Goal: Task Accomplishment & Management: Use online tool/utility

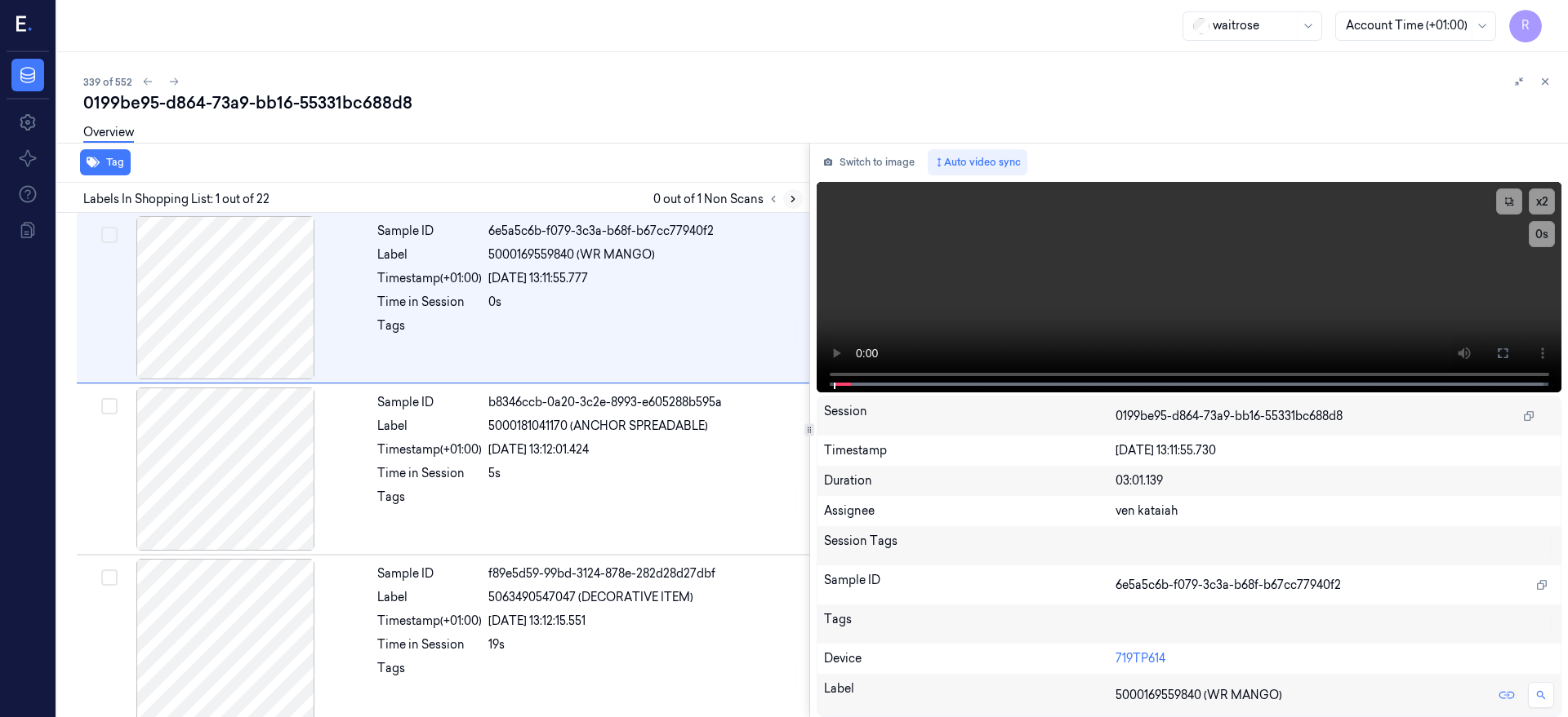
click at [795, 200] on icon at bounding box center [793, 199] width 3 height 6
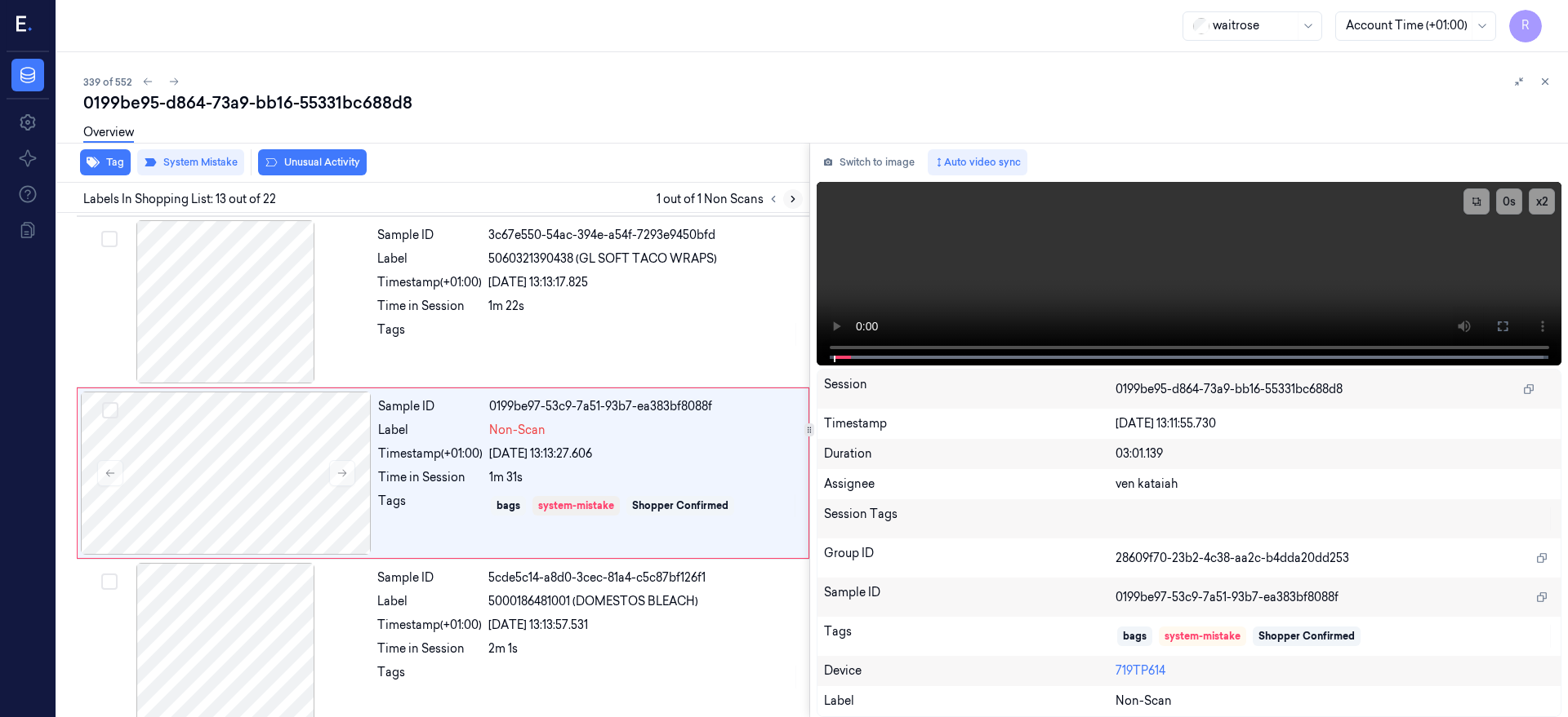
scroll to position [1889, 0]
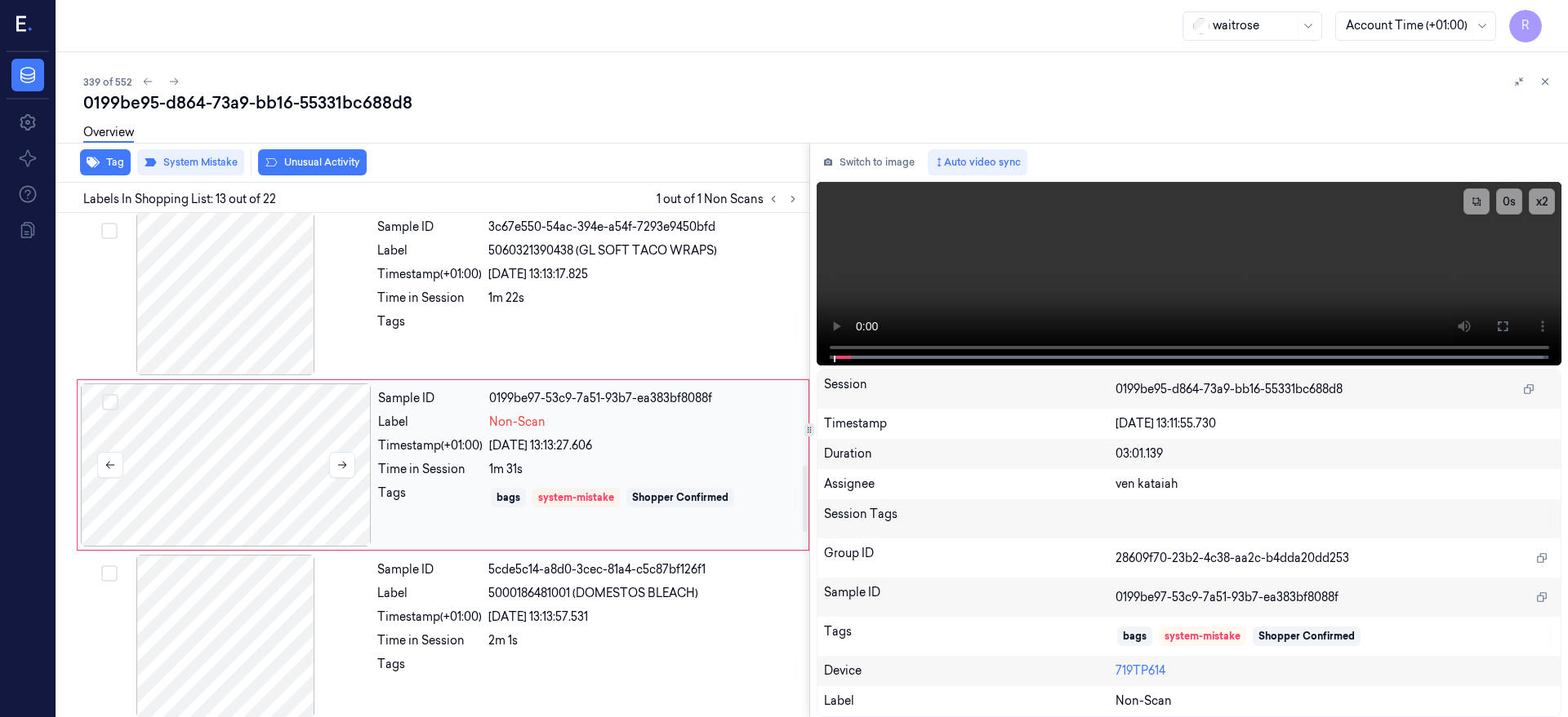
click at [298, 464] on div at bounding box center [226, 465] width 291 height 163
click at [214, 314] on div at bounding box center [225, 293] width 291 height 163
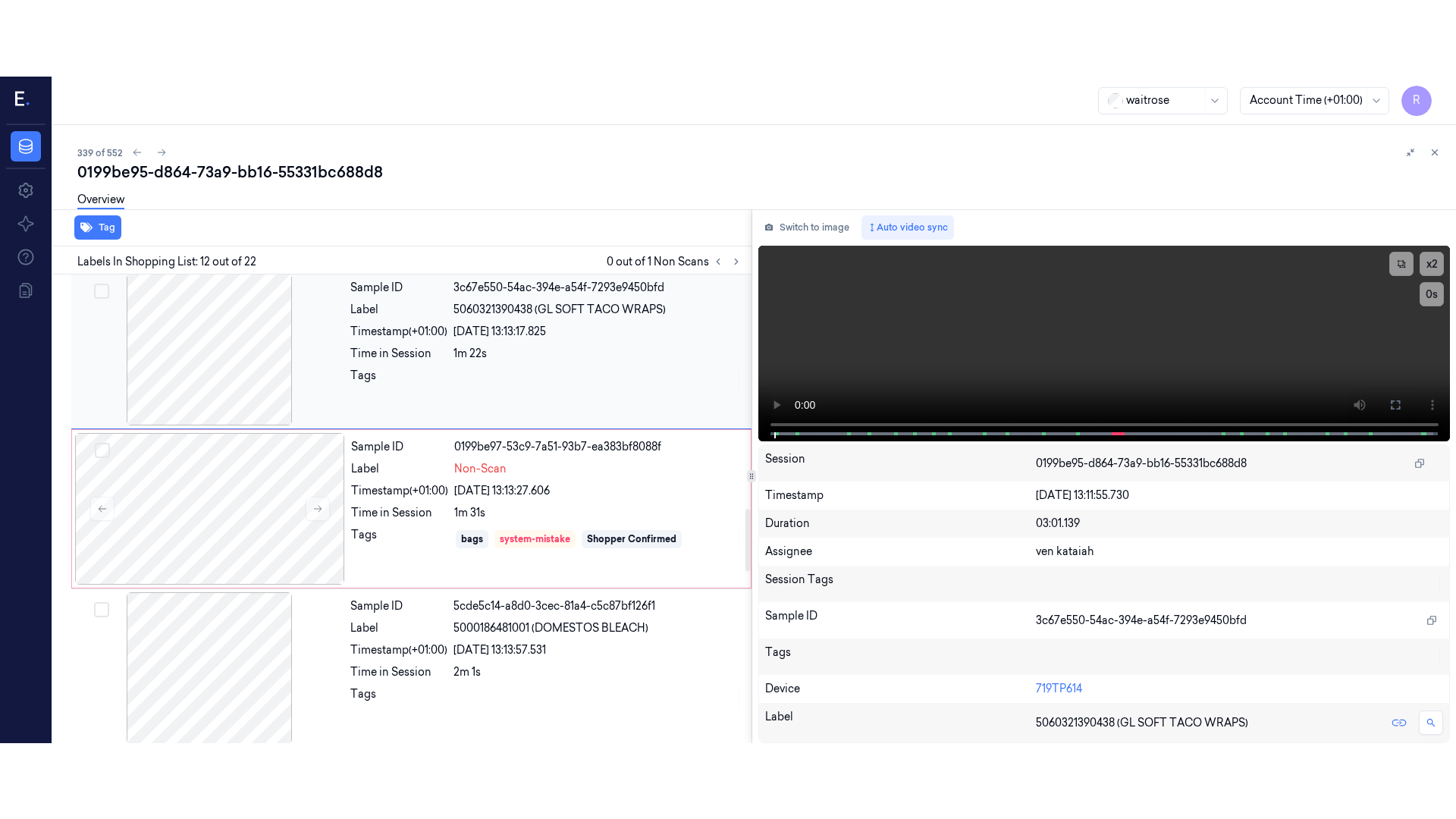
scroll to position [1596, 0]
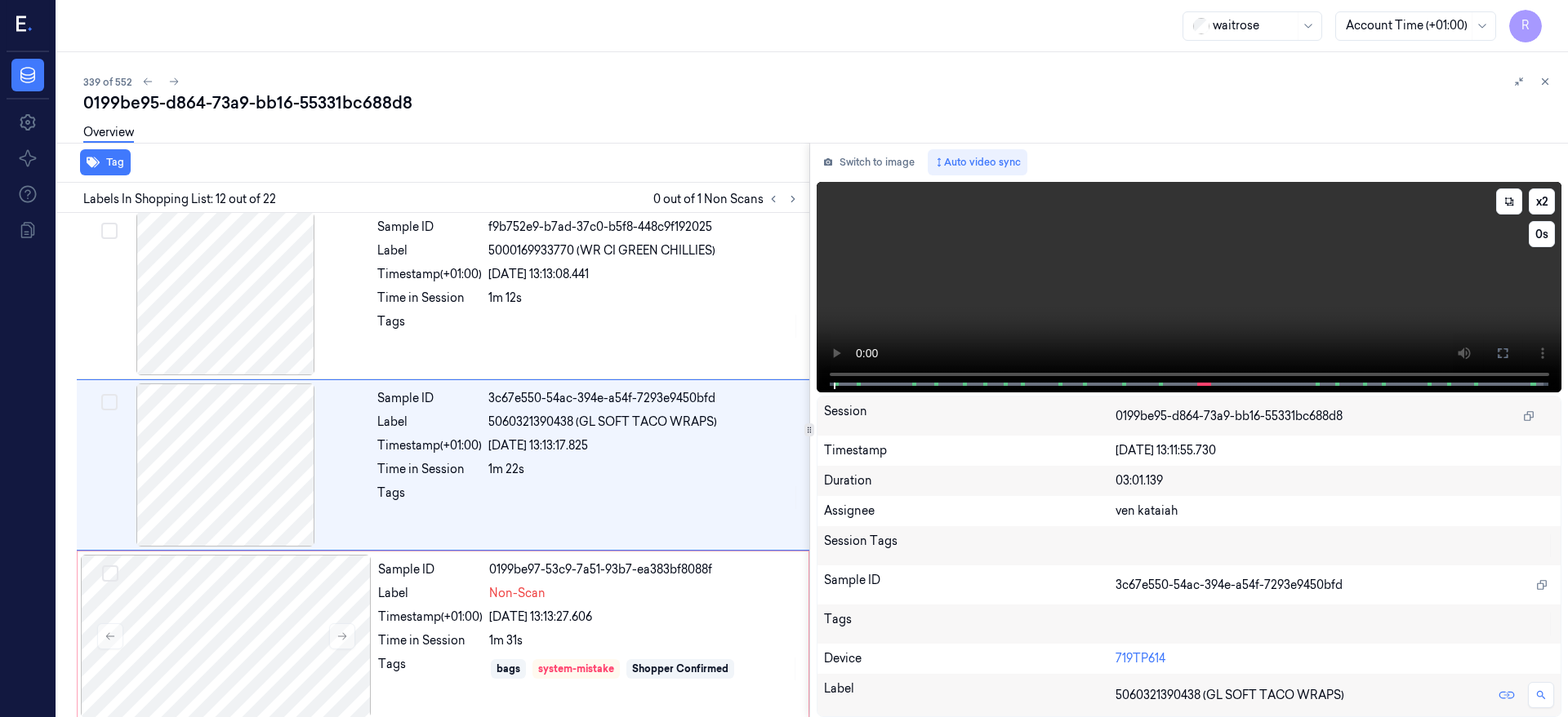
drag, startPoint x: 1559, startPoint y: 352, endPoint x: 1559, endPoint y: 474, distance: 122.0
click at [1509, 350] on icon at bounding box center [1502, 353] width 13 height 13
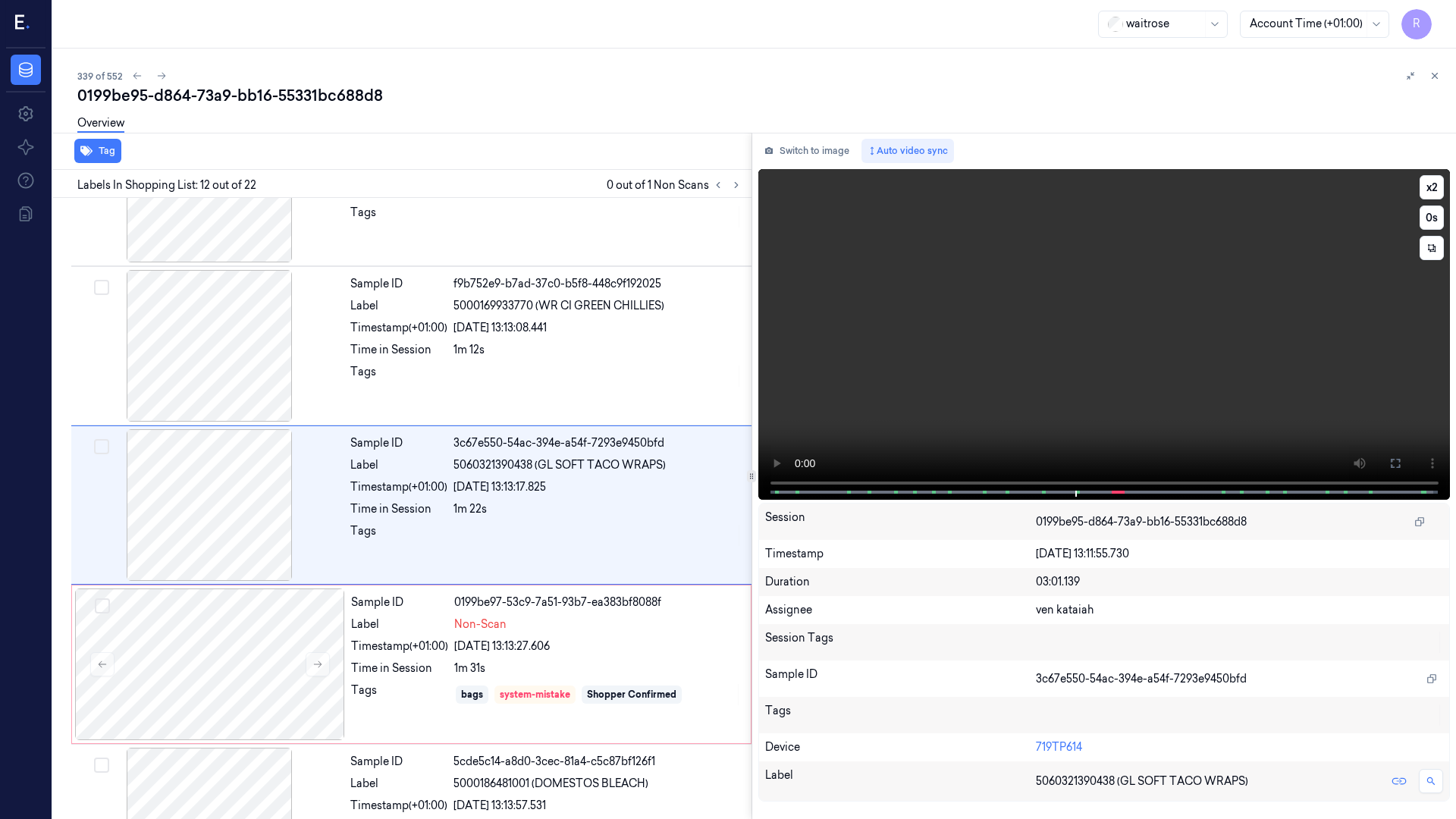
scroll to position [1520, 0]
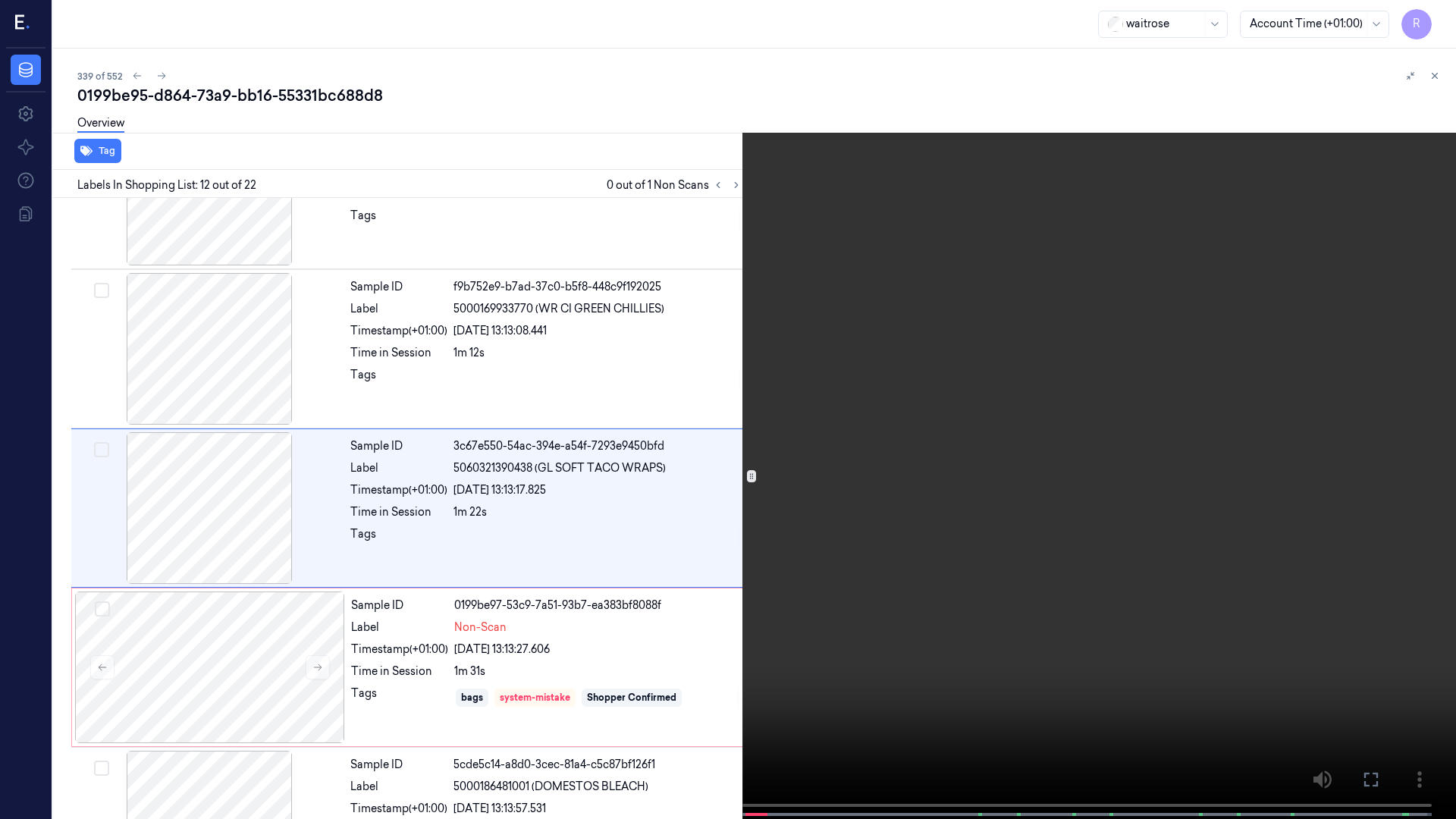
click at [512, 602] on video at bounding box center [728, 411] width 1456 height 822
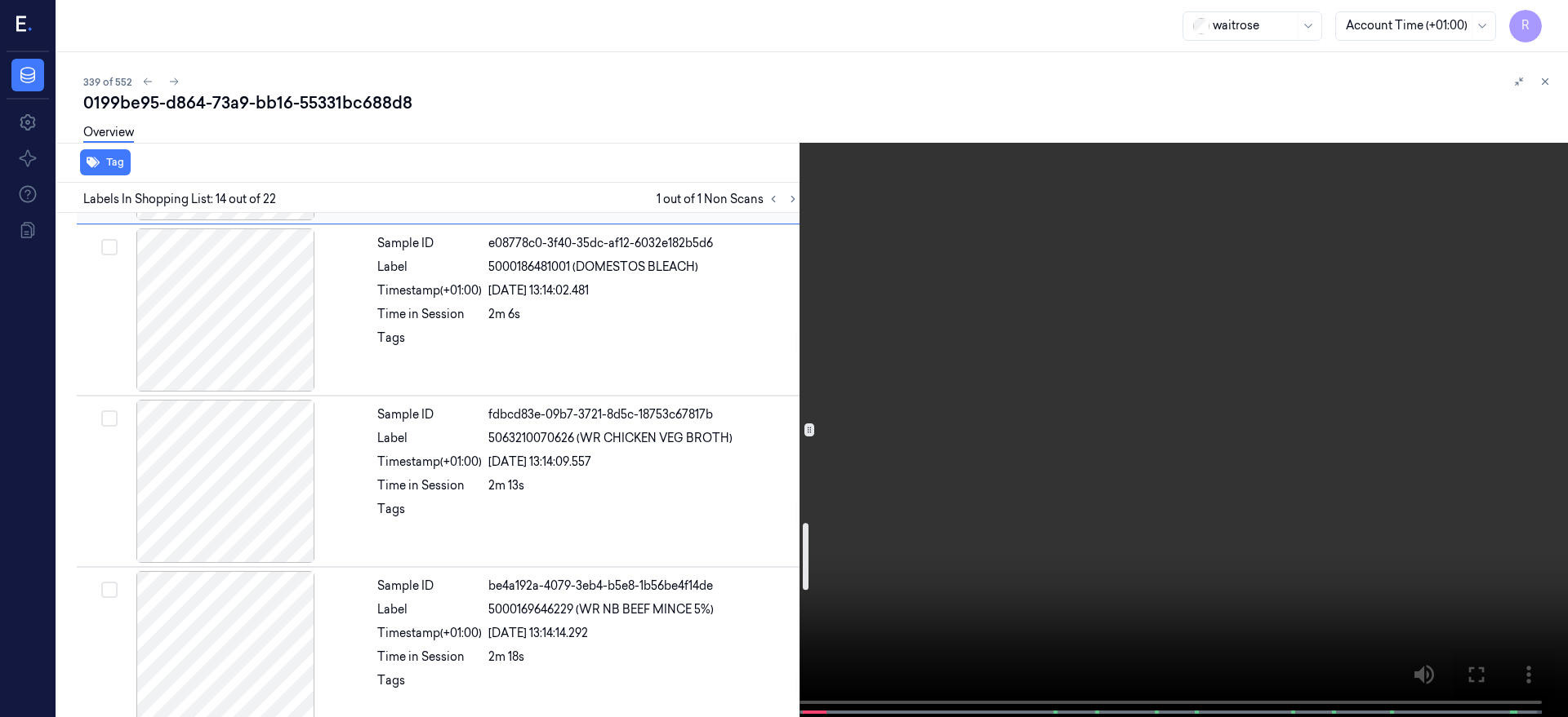
scroll to position [2081, 0]
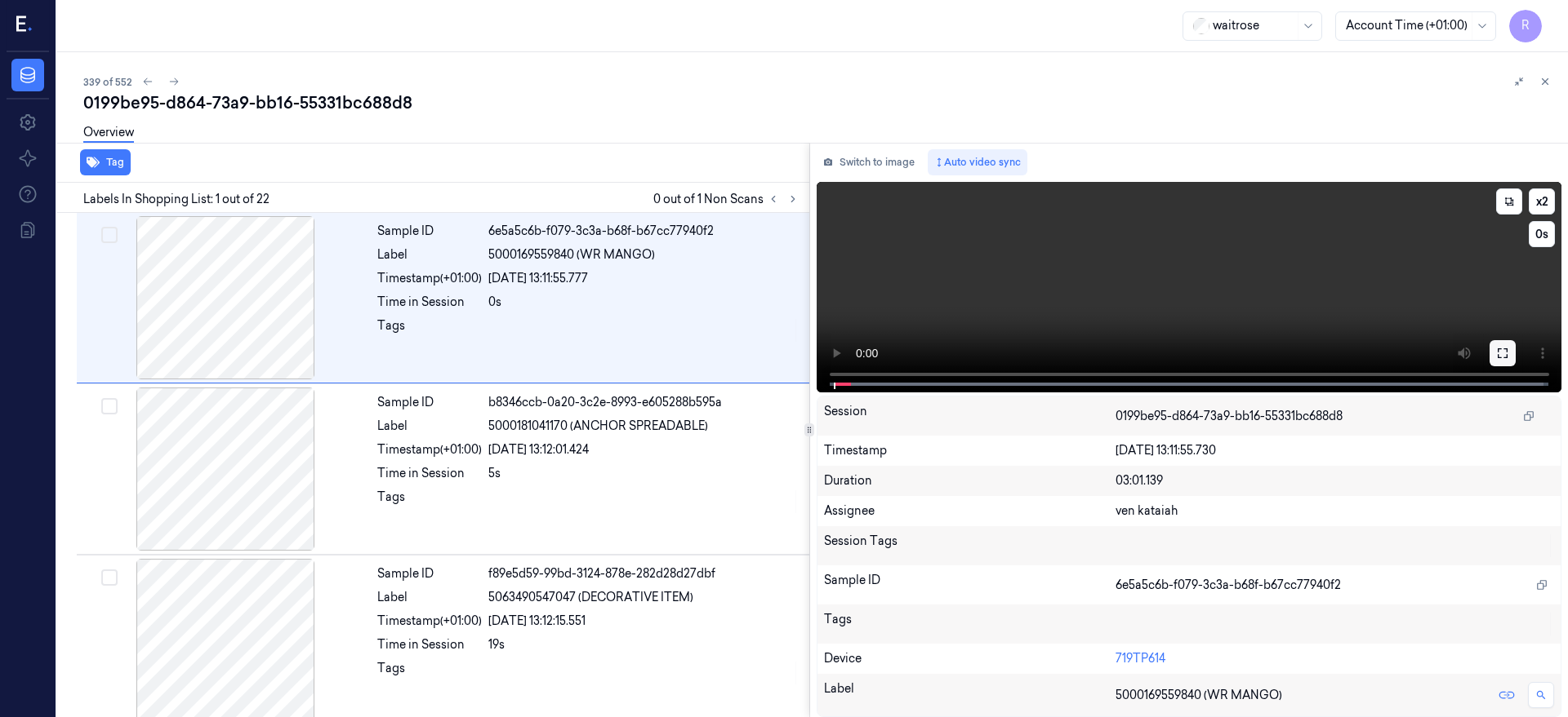
click at [1516, 347] on button at bounding box center [1502, 353] width 26 height 26
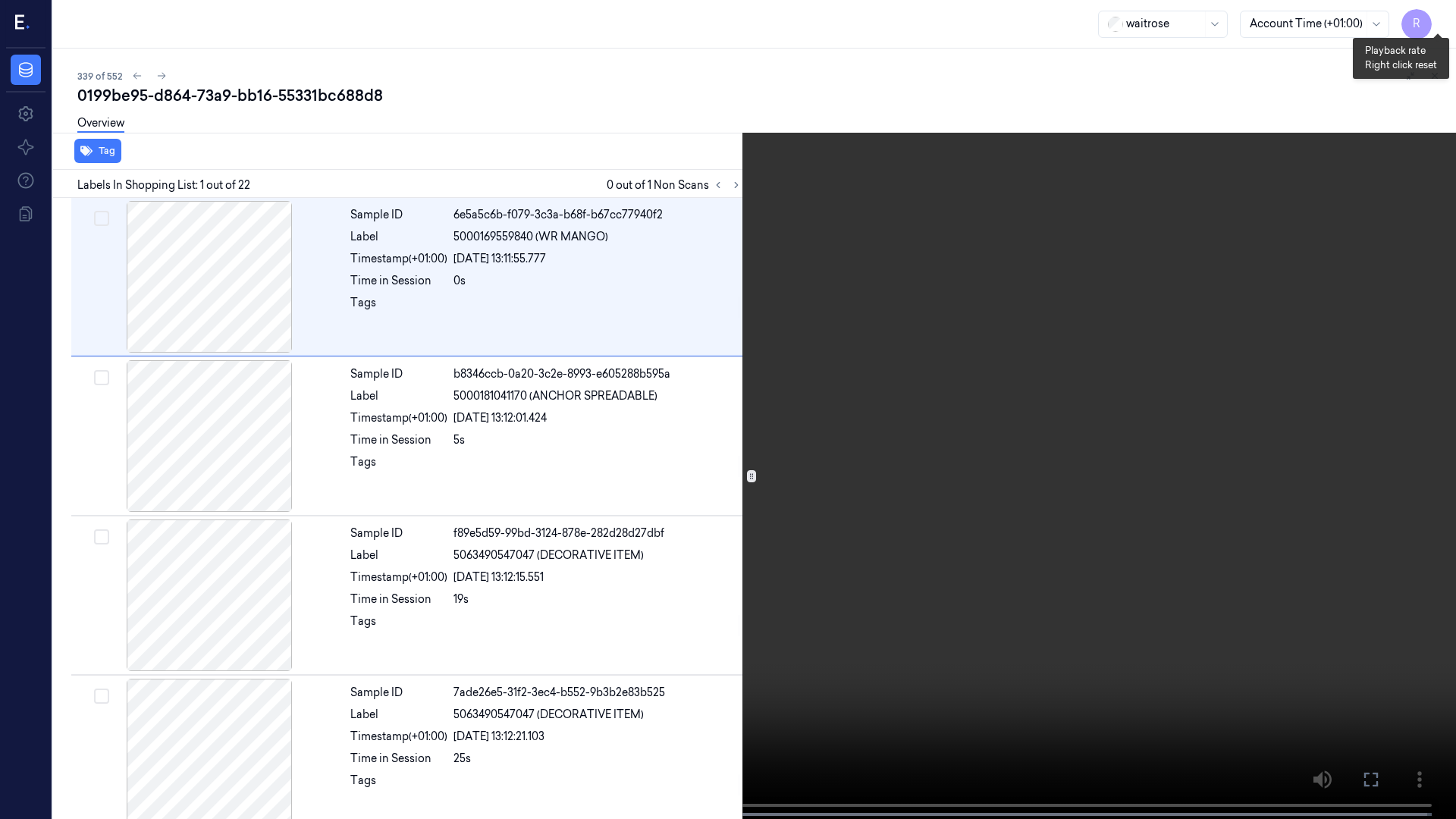
click at [1433, 17] on button "x 2" at bounding box center [1437, 18] width 24 height 24
click at [1439, 12] on button "x 4" at bounding box center [1437, 18] width 24 height 24
click at [892, 272] on video at bounding box center [728, 411] width 1456 height 822
